Goal: Information Seeking & Learning: Learn about a topic

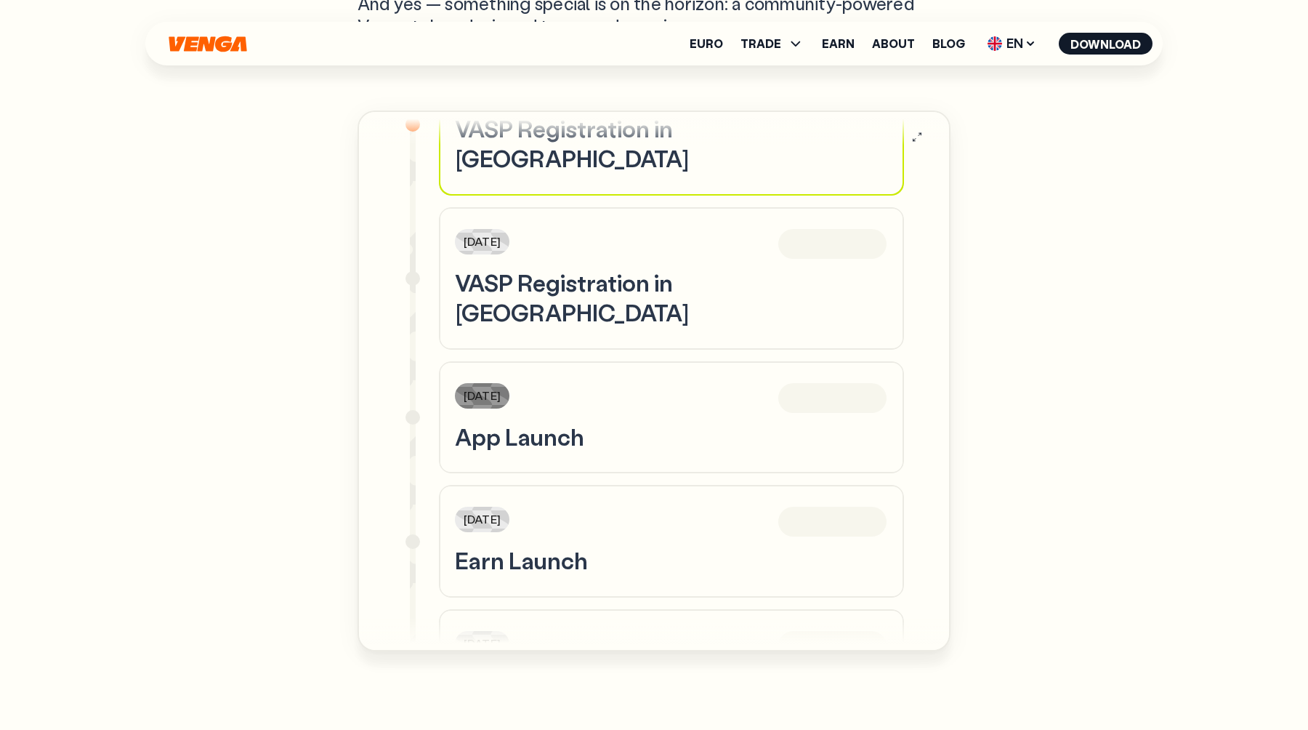
scroll to position [4703, 0]
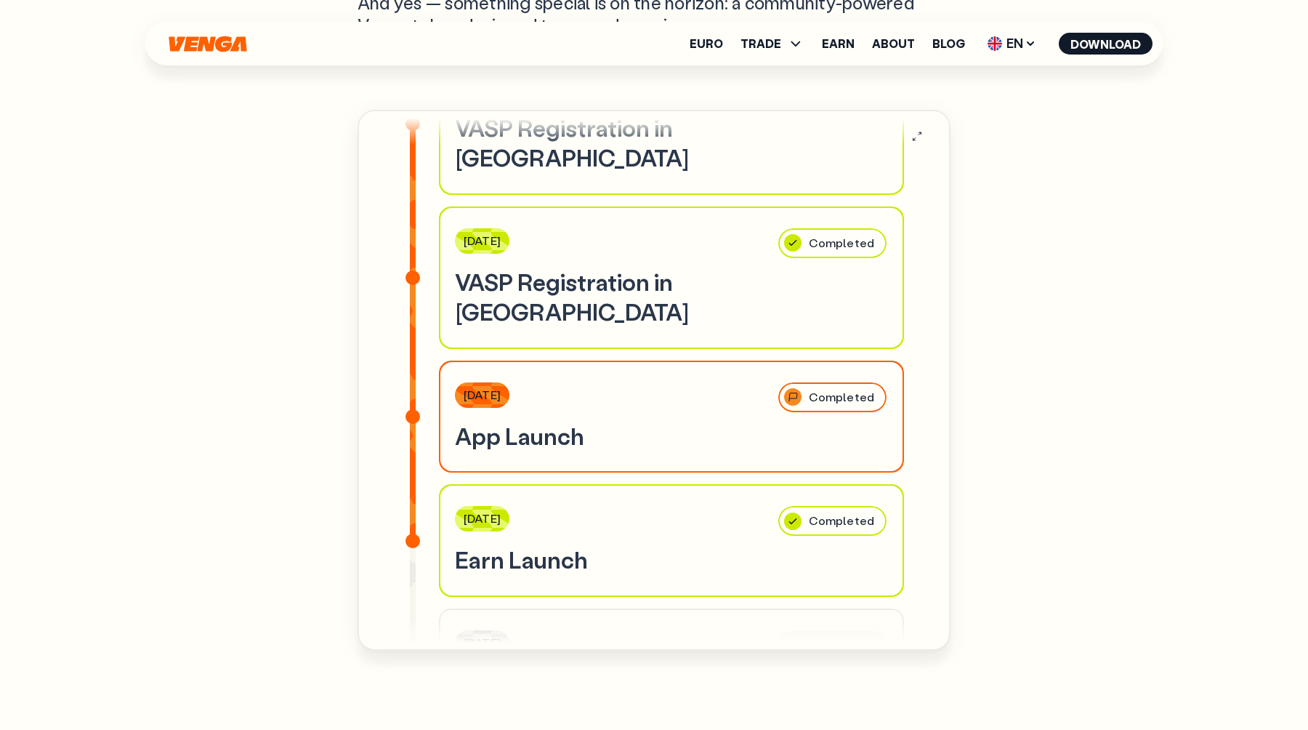
click at [1020, 45] on span "EN" at bounding box center [1012, 43] width 59 height 23
click at [966, 102] on div "Español - ES" at bounding box center [973, 101] width 75 height 15
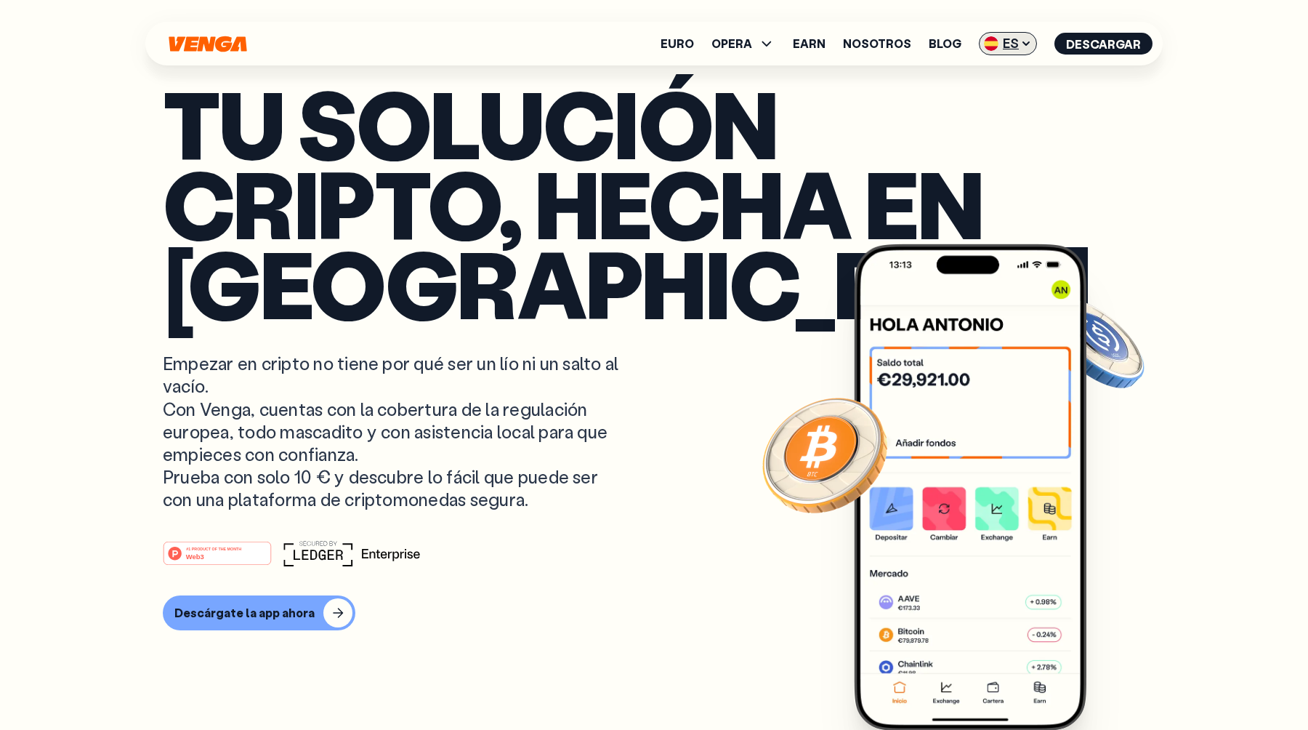
click at [1010, 44] on span "ES" at bounding box center [1008, 43] width 58 height 23
click at [950, 129] on div "Català - CAT" at bounding box center [971, 128] width 79 height 15
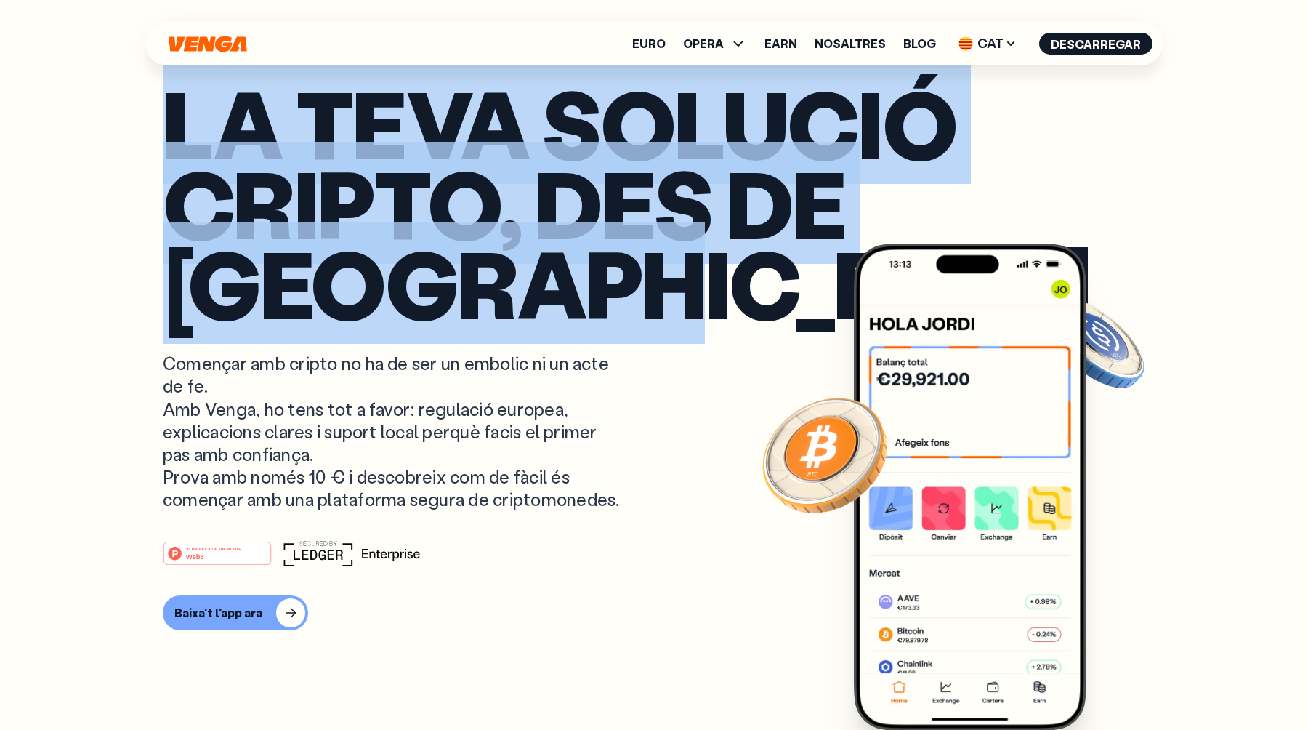
drag, startPoint x: 155, startPoint y: 108, endPoint x: 716, endPoint y: 327, distance: 602.3
copy p "La teva solució cripto, des de [GEOGRAPHIC_DATA]"
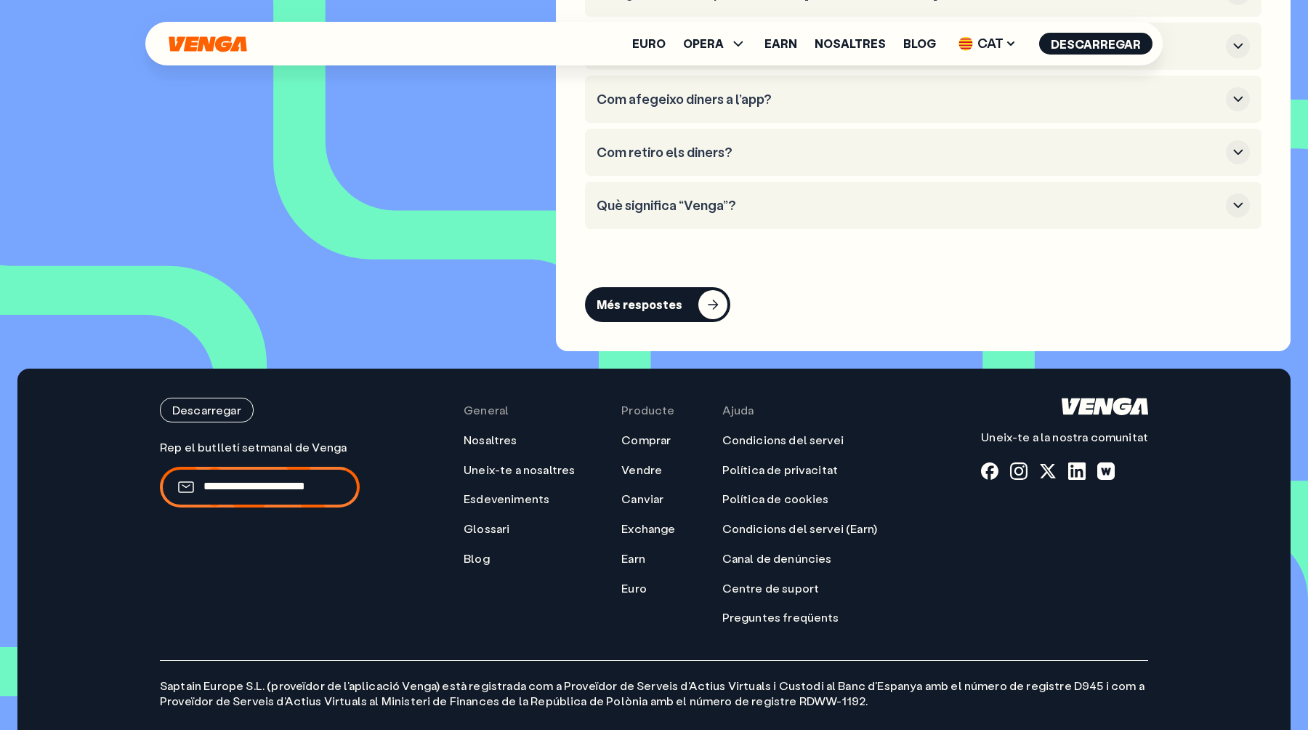
scroll to position [6727, 0]
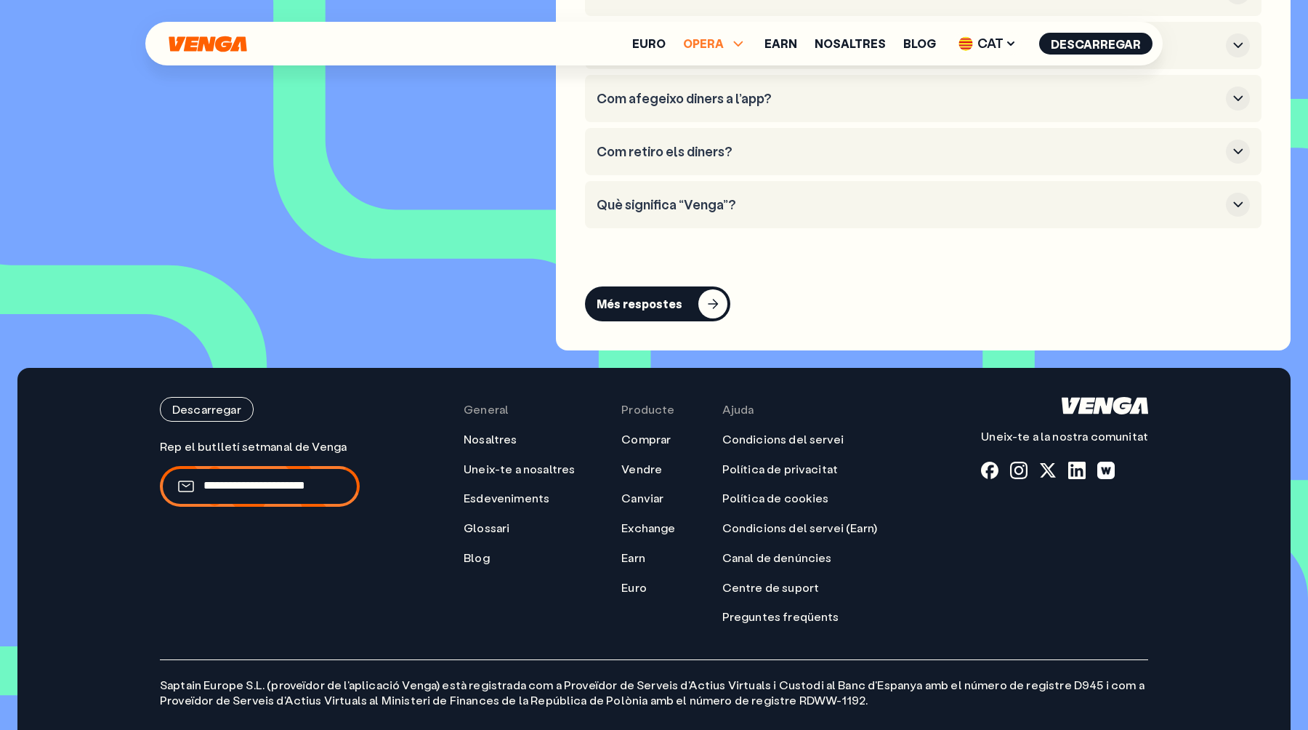
click at [742, 45] on icon at bounding box center [738, 43] width 17 height 17
click at [723, 79] on link "Comprar" at bounding box center [715, 75] width 52 height 15
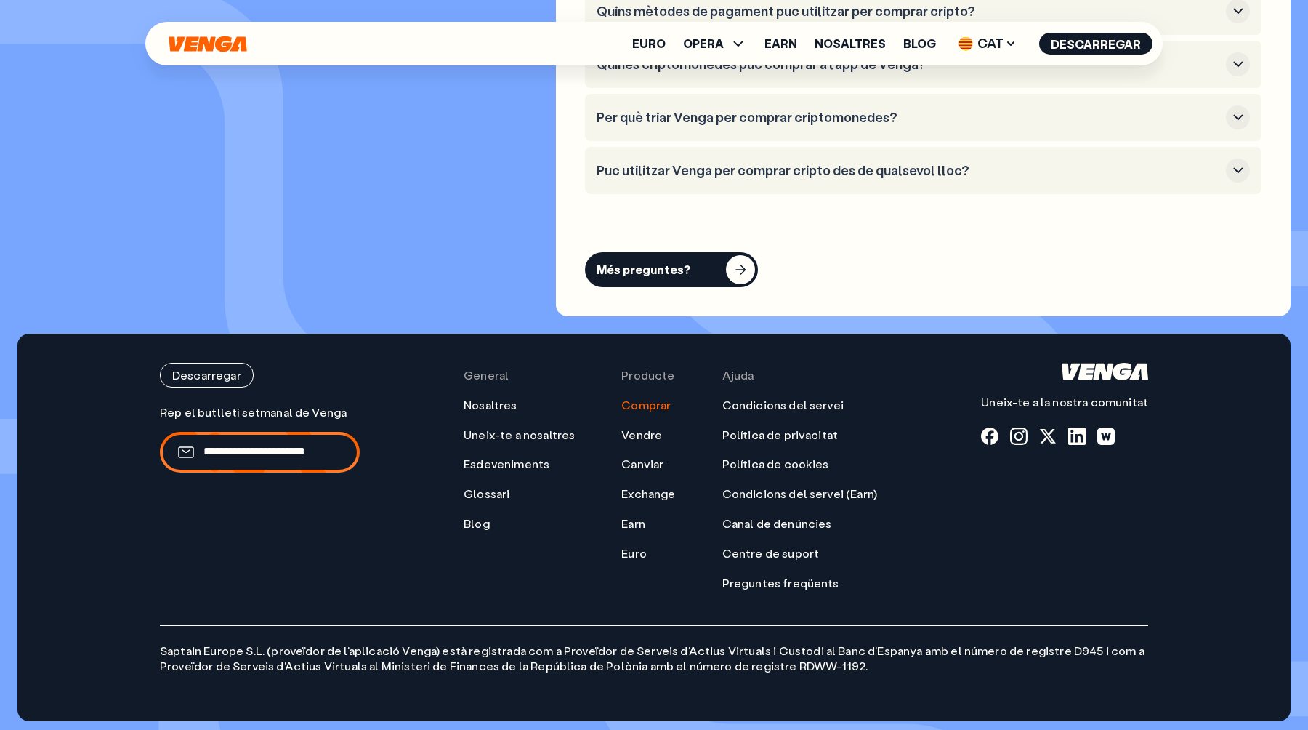
scroll to position [4505, 0]
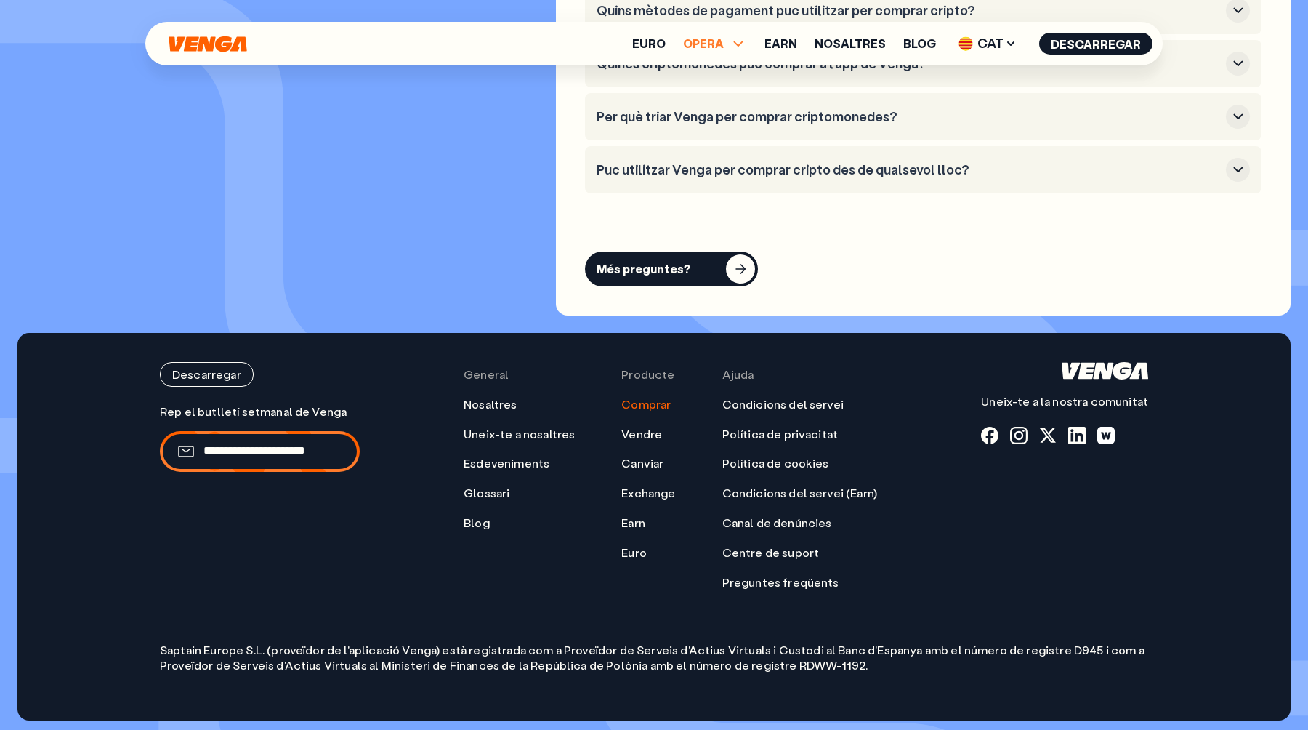
click at [717, 39] on span "OPERA" at bounding box center [703, 44] width 41 height 12
click at [726, 97] on link "Vendre" at bounding box center [715, 96] width 42 height 15
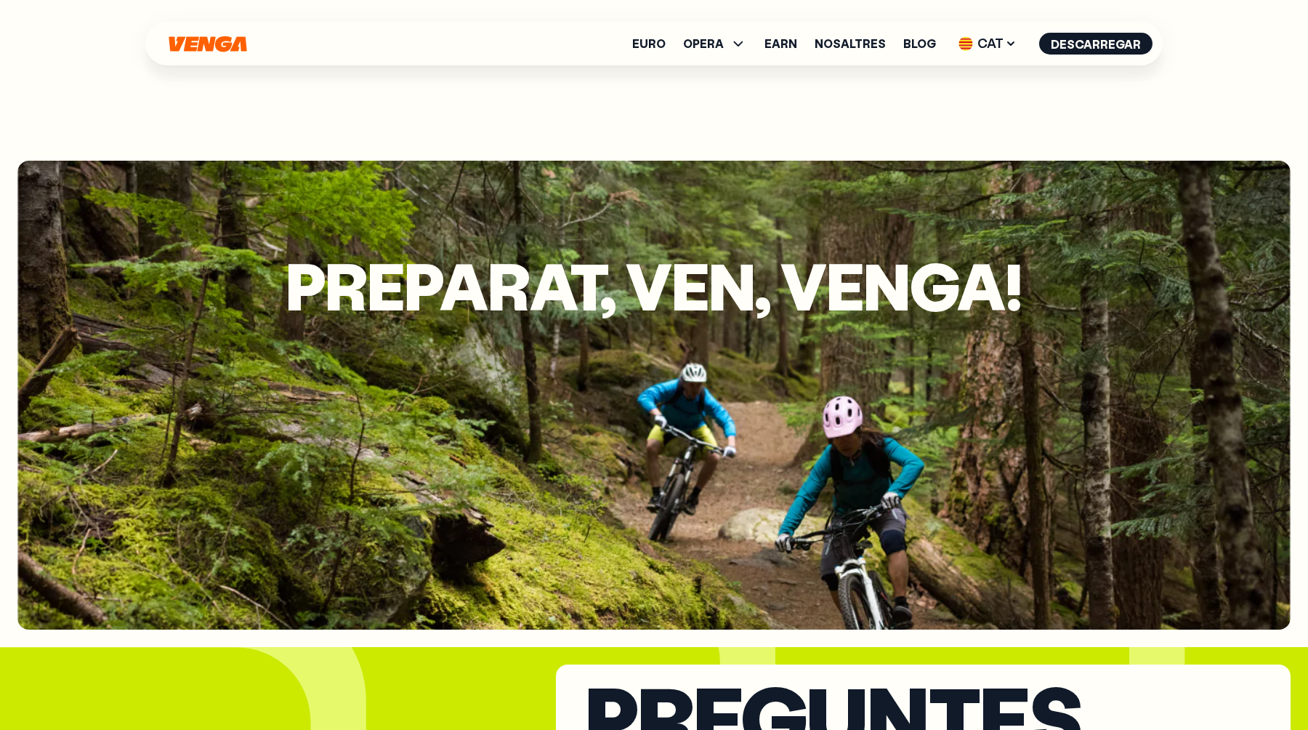
scroll to position [3453, 0]
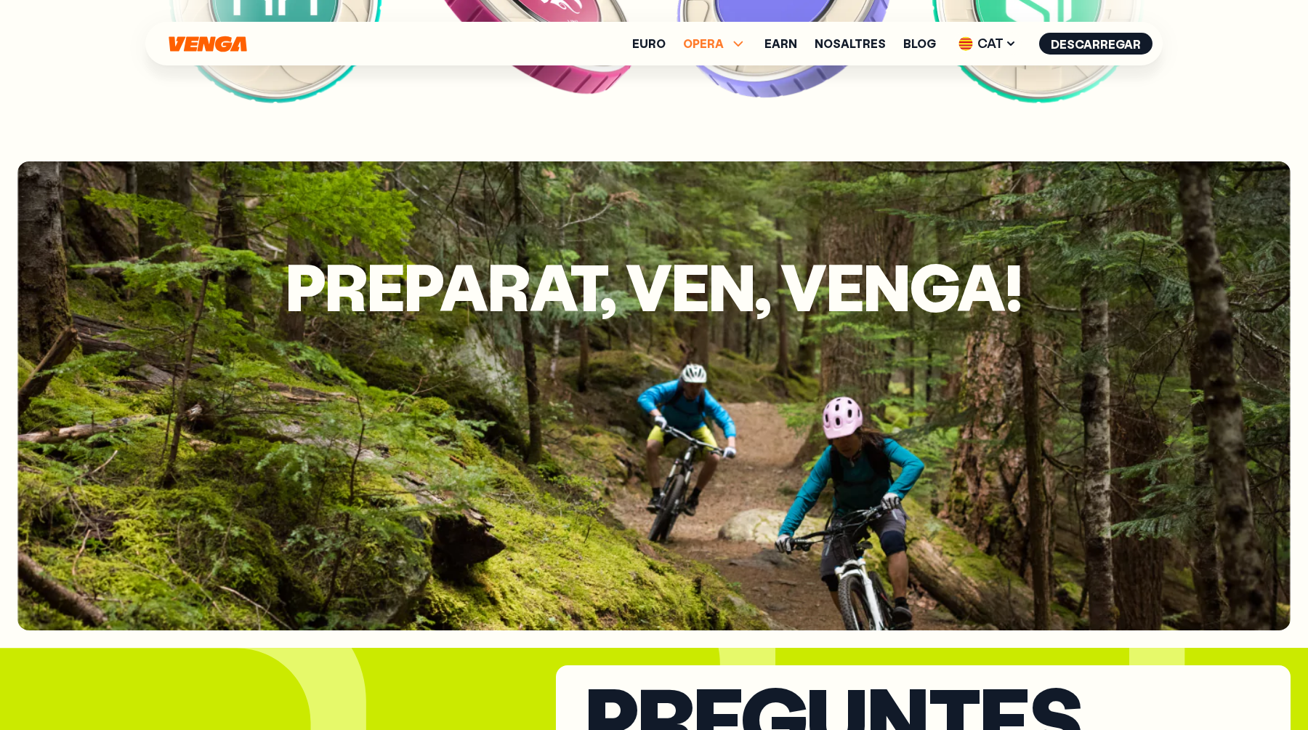
click at [724, 41] on span "OPERA" at bounding box center [703, 44] width 41 height 12
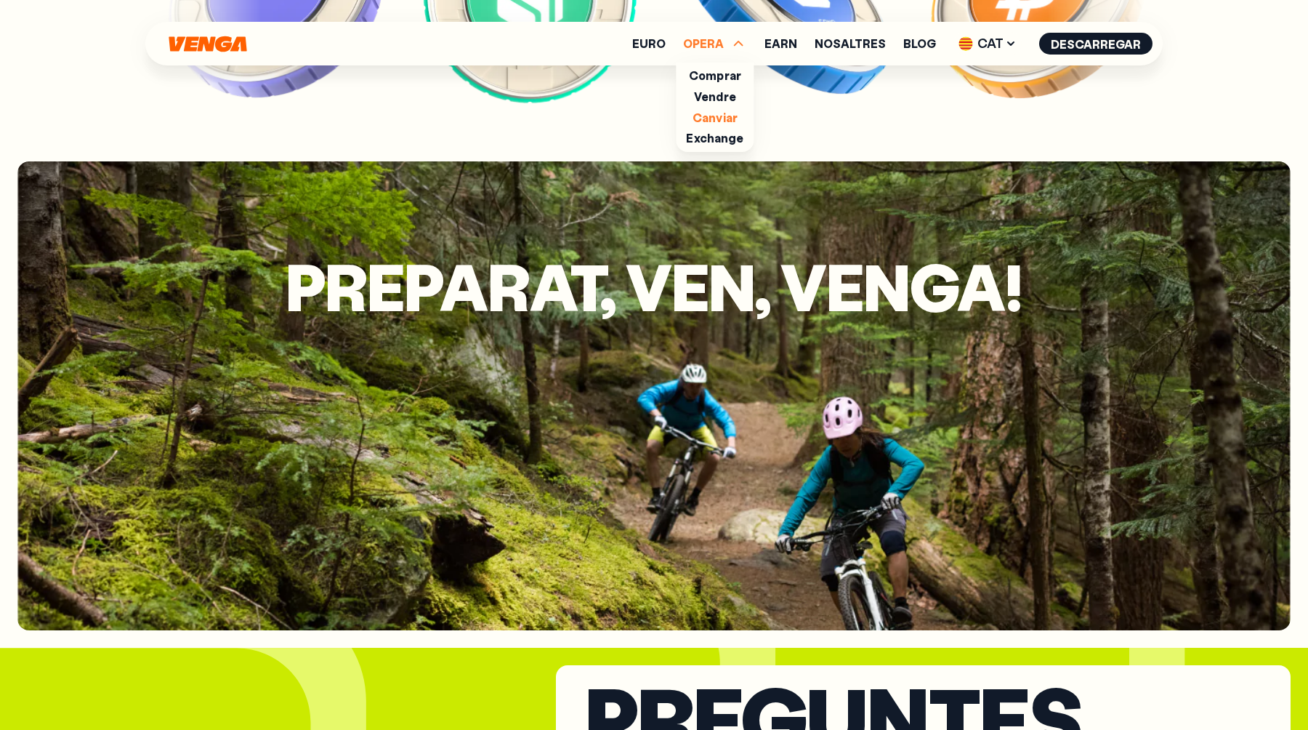
click at [721, 116] on link "Canviar" at bounding box center [715, 117] width 45 height 15
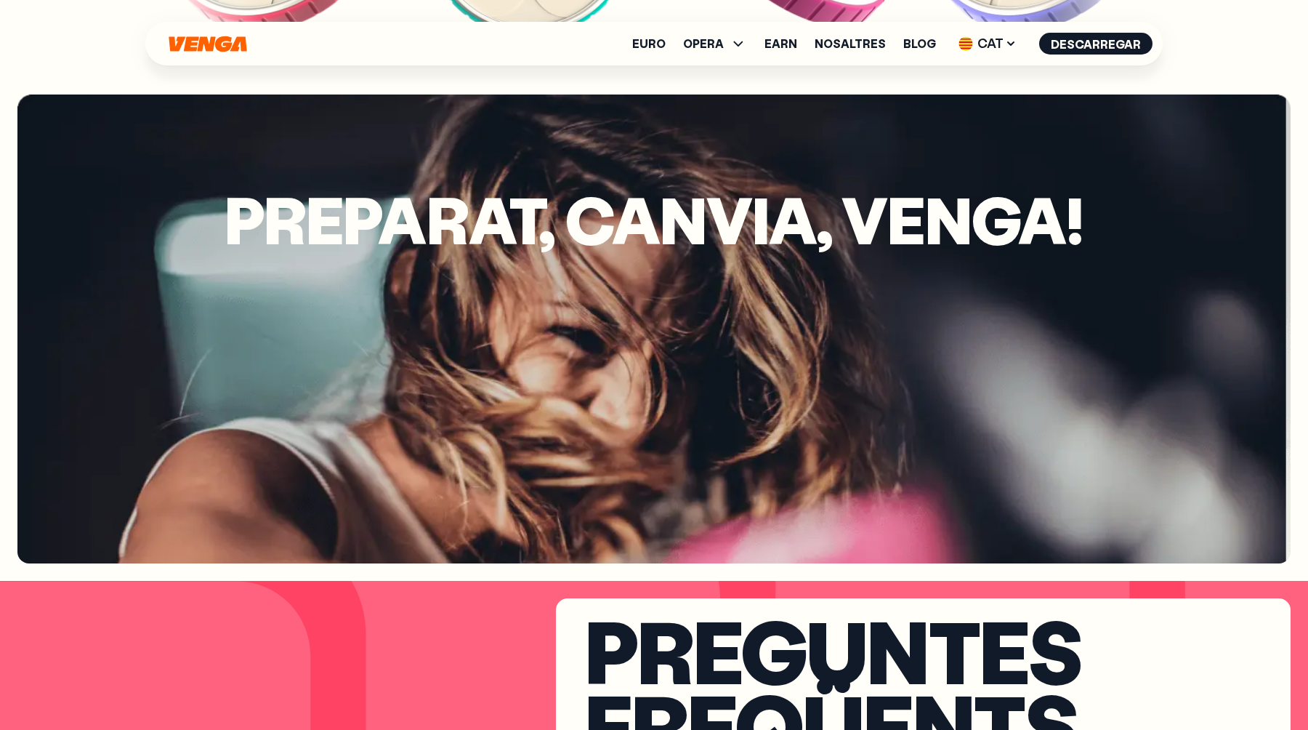
scroll to position [3504, 0]
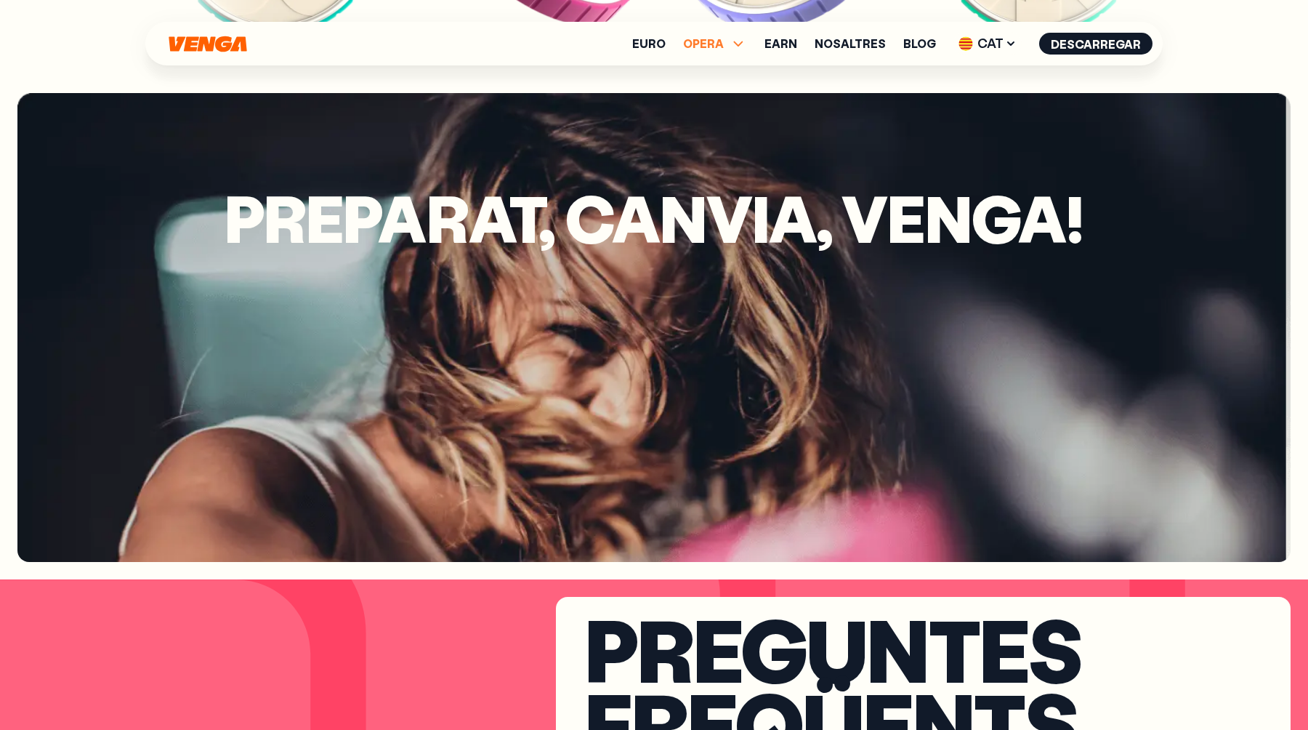
click at [707, 49] on span "OPERA" at bounding box center [703, 44] width 41 height 12
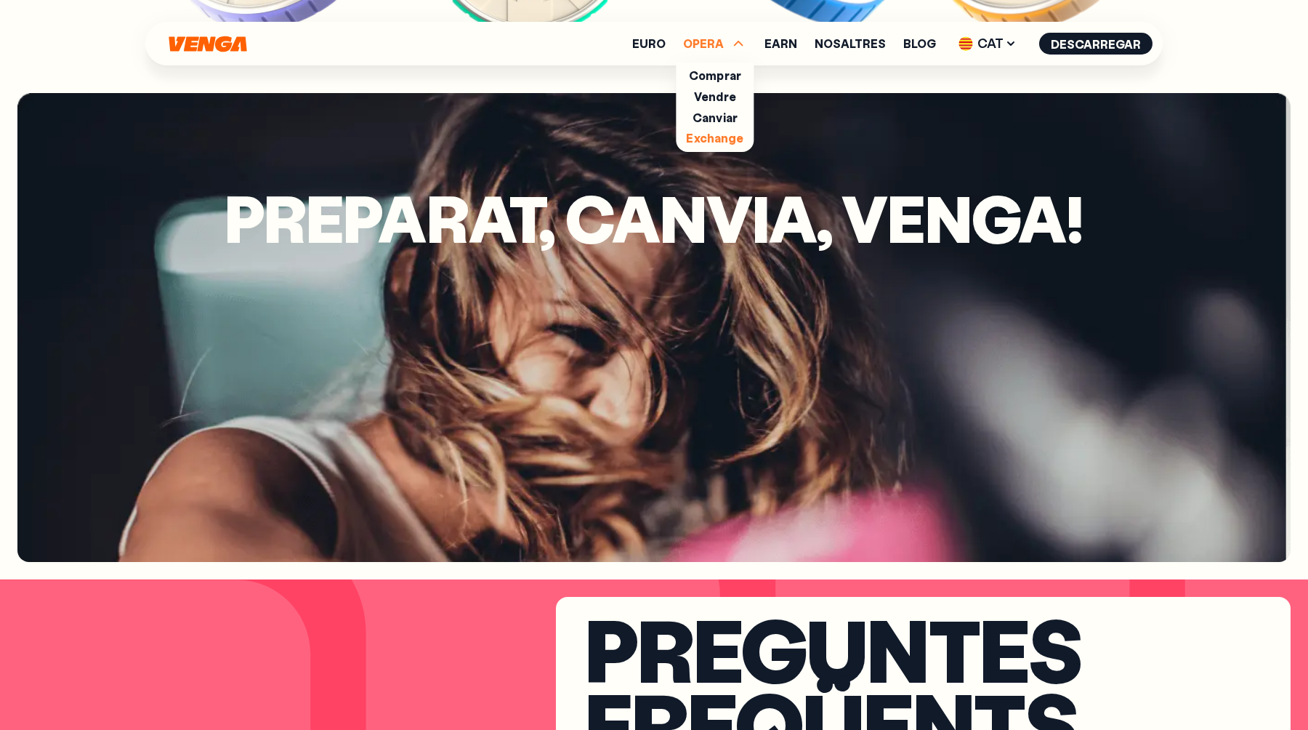
click at [730, 137] on link "Exchange" at bounding box center [714, 137] width 57 height 15
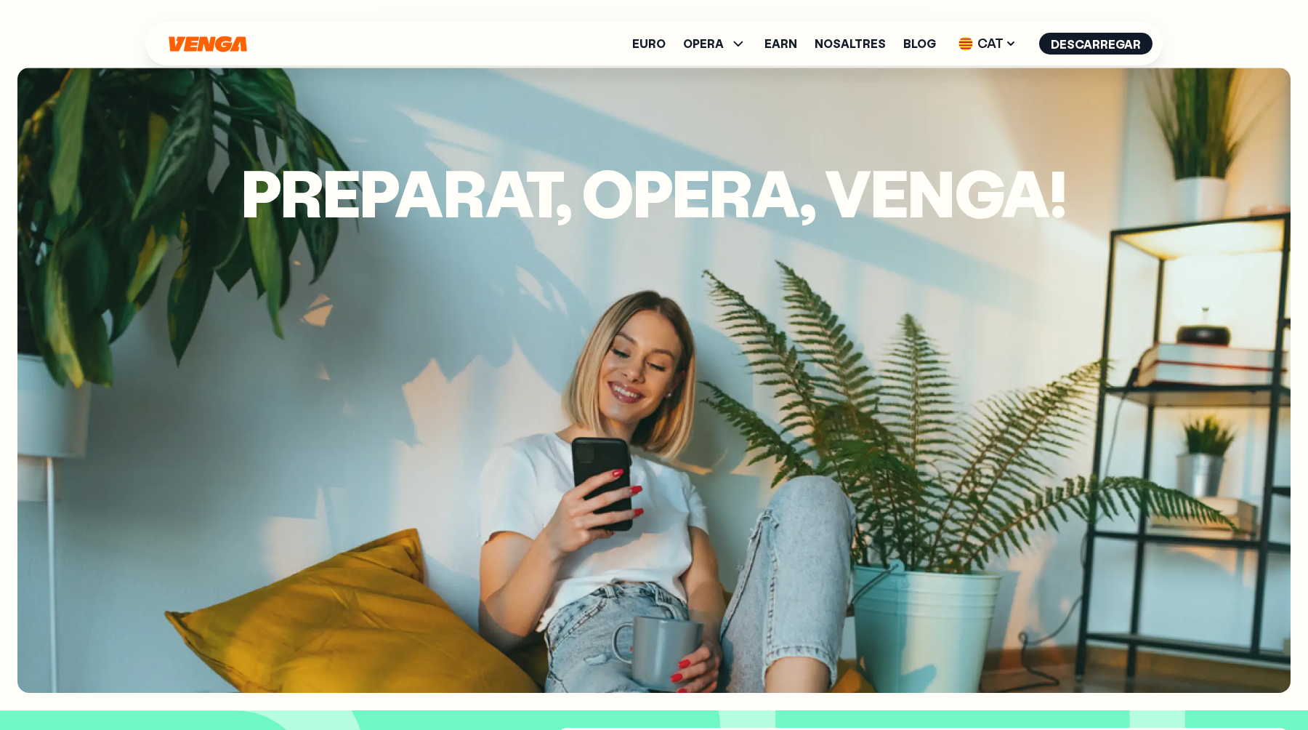
scroll to position [4075, 0]
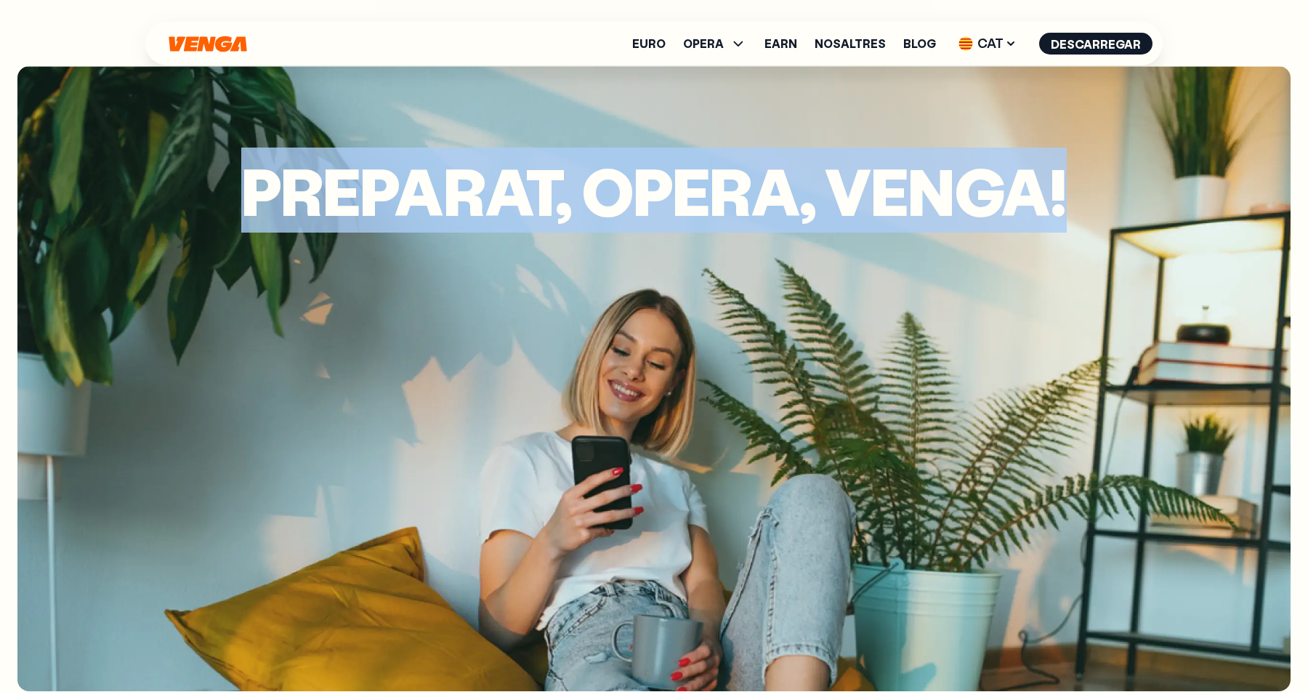
drag, startPoint x: 230, startPoint y: 104, endPoint x: 562, endPoint y: 314, distance: 392.4
click at [563, 315] on div "Preparat, opera, Venga!" at bounding box center [654, 378] width 1274 height 625
click at [472, 123] on div "Preparat, opera, Venga!" at bounding box center [654, 378] width 1274 height 625
